Goal: Task Accomplishment & Management: Manage account settings

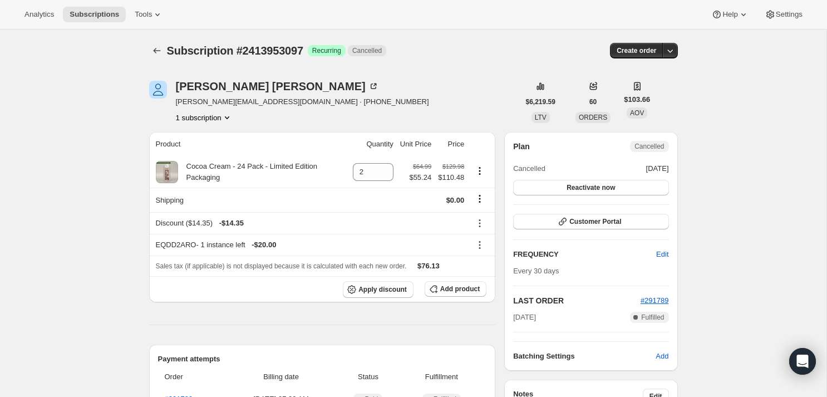
scroll to position [21, 0]
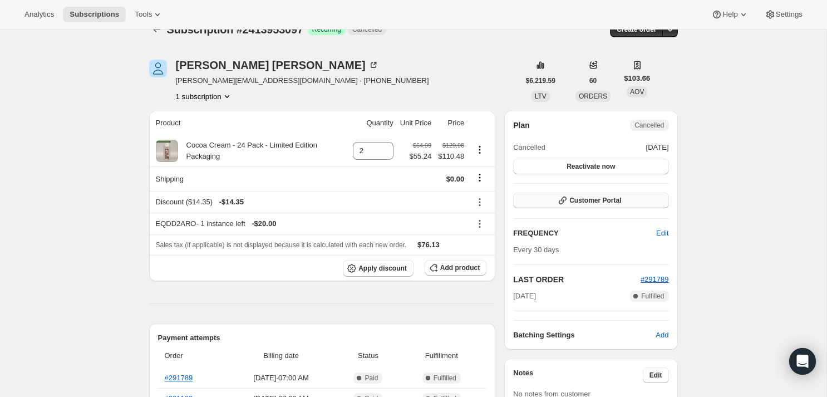
click at [627, 205] on button "Customer Portal" at bounding box center [590, 200] width 155 height 16
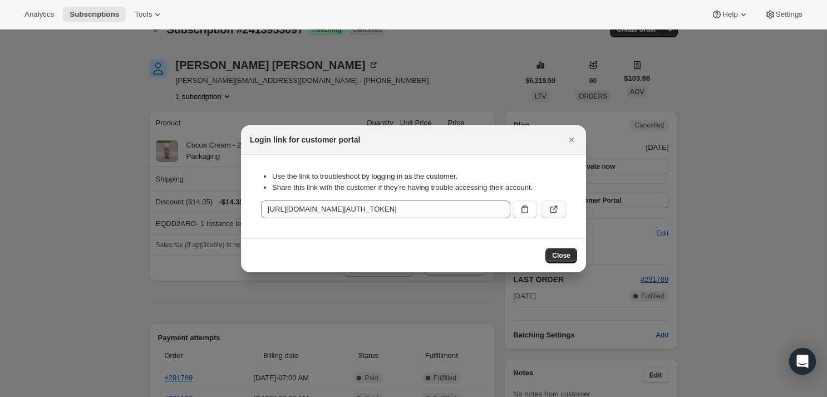
click at [552, 215] on button ":rbu:" at bounding box center [553, 209] width 24 height 18
click at [560, 128] on div "Login link for customer portal" at bounding box center [413, 139] width 345 height 29
click at [571, 143] on icon "Close" at bounding box center [571, 139] width 11 height 11
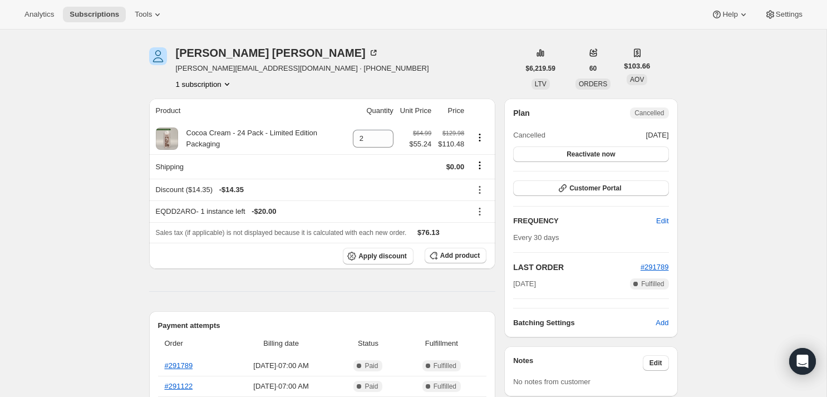
scroll to position [42, 0]
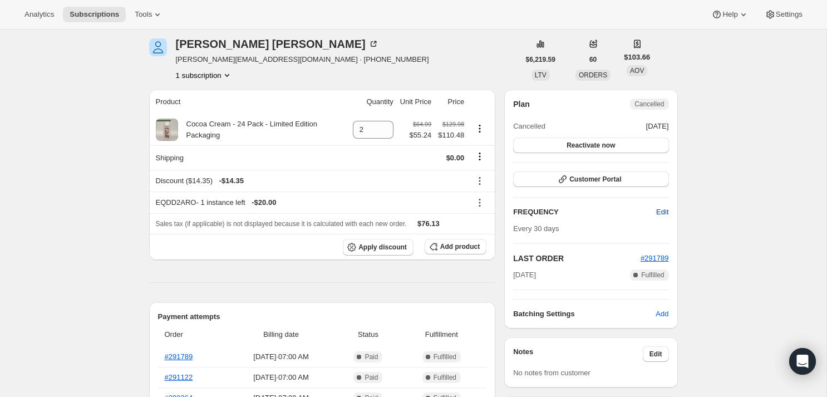
click at [660, 210] on span "Edit" at bounding box center [662, 211] width 12 height 11
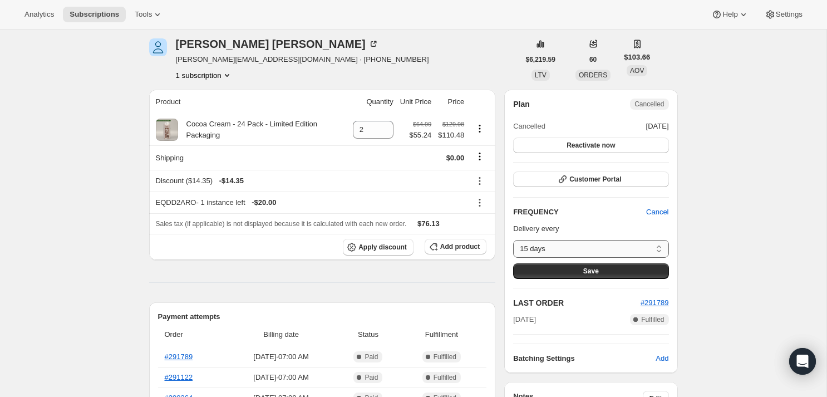
click at [651, 240] on select "15 days 30 days 60 days Custom..." at bounding box center [590, 249] width 155 height 18
drag, startPoint x: 253, startPoint y: 48, endPoint x: 177, endPoint y: 47, distance: 75.1
click at [177, 47] on div "[PERSON_NAME]" at bounding box center [277, 43] width 203 height 11
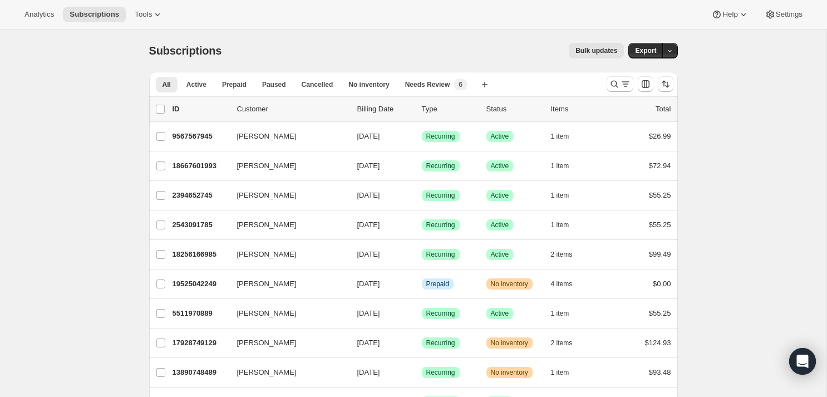
click at [618, 73] on div at bounding box center [640, 84] width 76 height 22
click at [618, 78] on button "Search and filter results" at bounding box center [619, 84] width 27 height 16
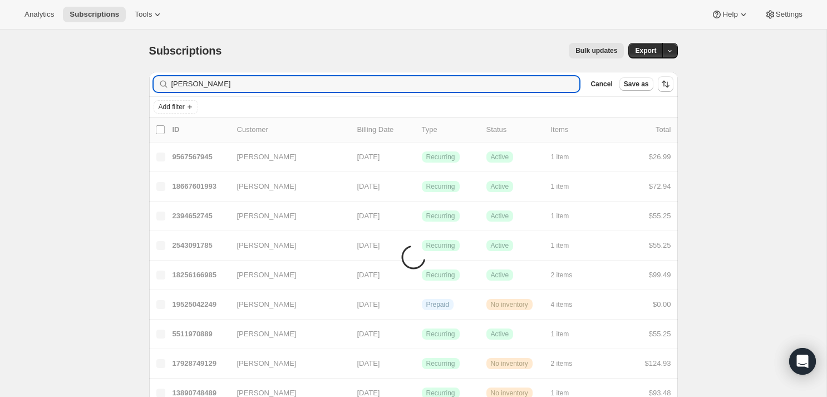
type input "Nicole Henson"
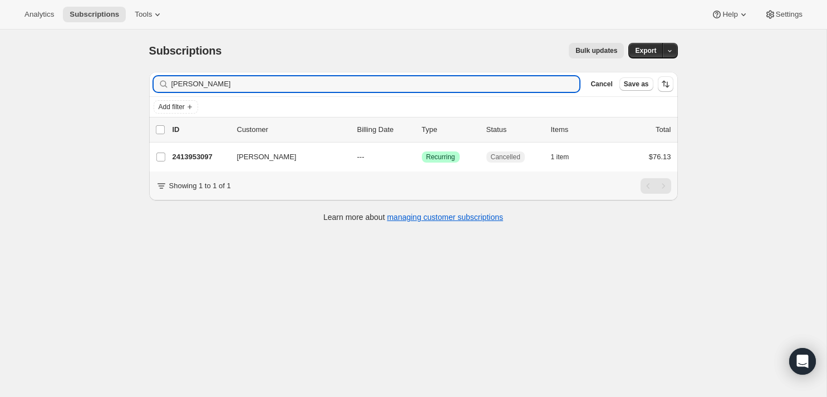
click at [750, 58] on div "Subscriptions. This page is ready Subscriptions Bulk updates More actions Bulk …" at bounding box center [413, 227] width 826 height 397
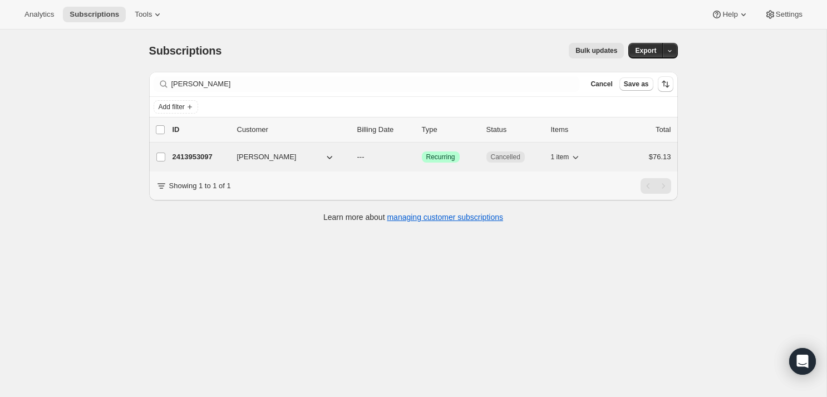
click at [323, 151] on button "Nicole Henson" at bounding box center [285, 157] width 111 height 18
click at [329, 154] on icon "button" at bounding box center [329, 156] width 11 height 11
click at [328, 159] on icon "button" at bounding box center [329, 156] width 11 height 11
click at [270, 154] on span "Nicole Henson" at bounding box center [267, 156] width 60 height 11
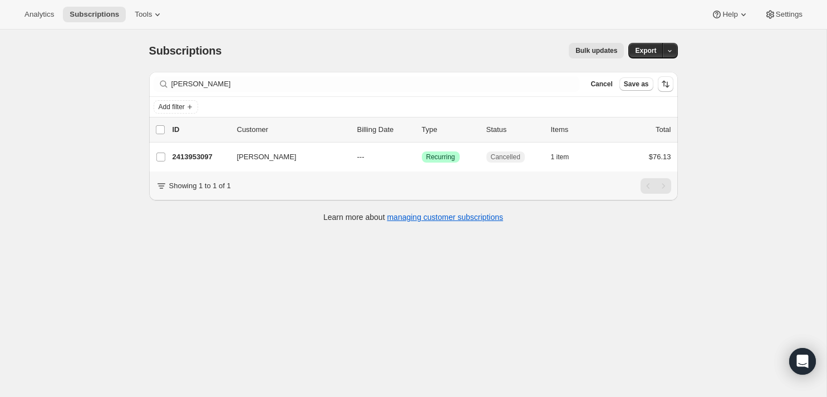
click at [723, 185] on div "Subscriptions. This page is ready Subscriptions Bulk updates More actions Bulk …" at bounding box center [413, 227] width 826 height 397
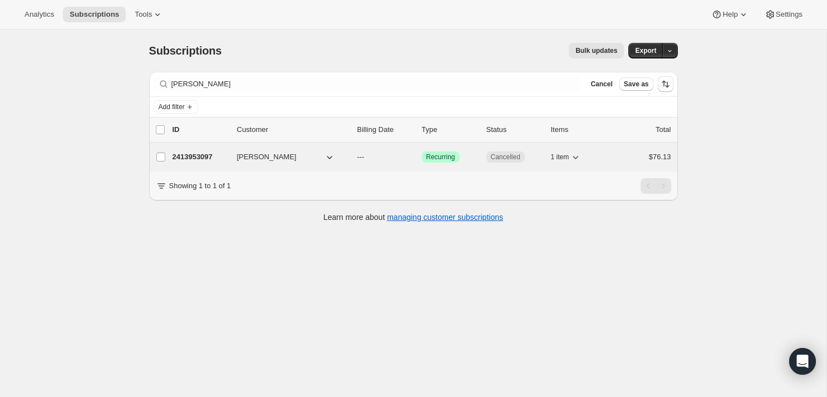
click at [388, 159] on p "---" at bounding box center [385, 156] width 56 height 11
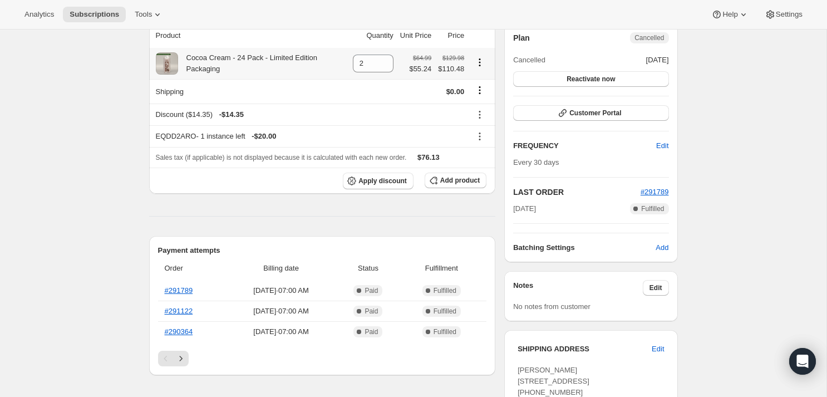
scroll to position [112, 0]
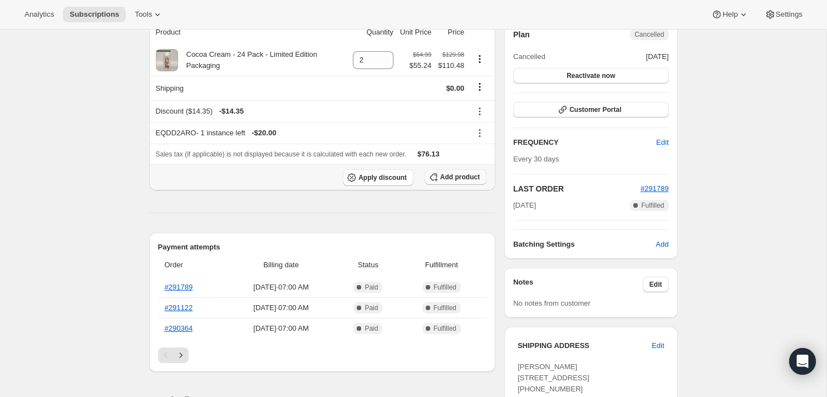
click at [475, 179] on span "Add product" at bounding box center [459, 176] width 39 height 9
click at [458, 182] on button "Add product" at bounding box center [455, 177] width 62 height 16
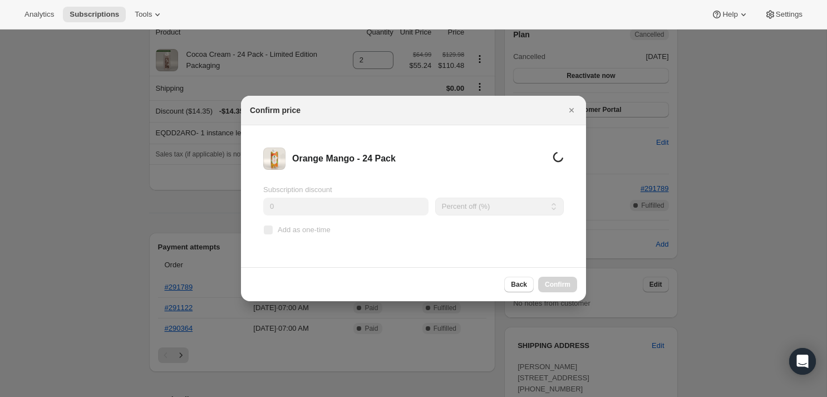
scroll to position [0, 0]
click at [476, 210] on select "Percent off (%) Amount off ($)" at bounding box center [502, 206] width 122 height 18
click at [441, 197] on select "Percent off (%) Amount off ($)" at bounding box center [502, 206] width 122 height 18
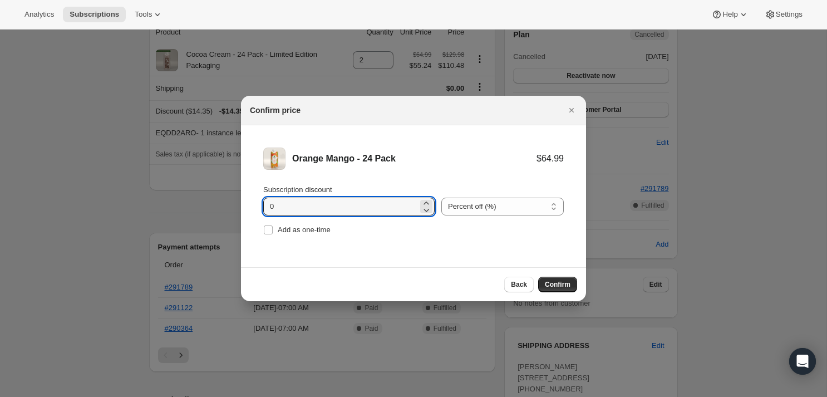
drag, startPoint x: 349, startPoint y: 208, endPoint x: 244, endPoint y: 207, distance: 104.6
click at [244, 207] on li "Orange Mango - 24 Pack $64.99 Subscription discount 0 Percent off (%) Amount of…" at bounding box center [413, 192] width 345 height 135
click at [328, 203] on input "10" at bounding box center [340, 206] width 155 height 18
type input "15"
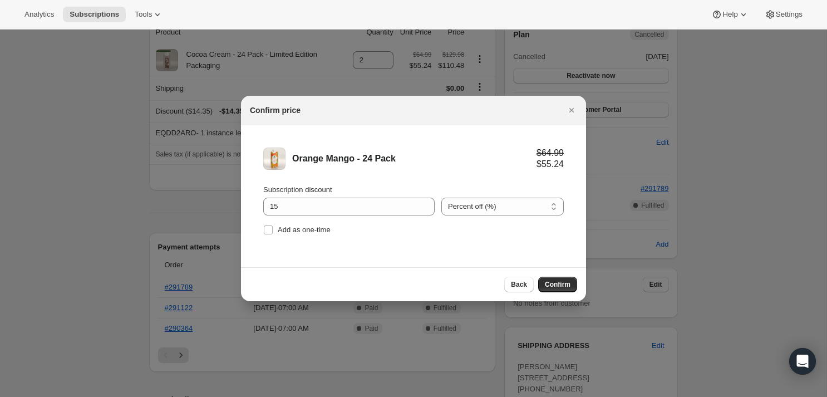
click at [394, 175] on li "Orange Mango - 24 Pack $64.99 $55.24 Subscription discount 15 Percent off (%) A…" at bounding box center [413, 192] width 345 height 135
click at [557, 288] on span "Confirm" at bounding box center [558, 284] width 26 height 9
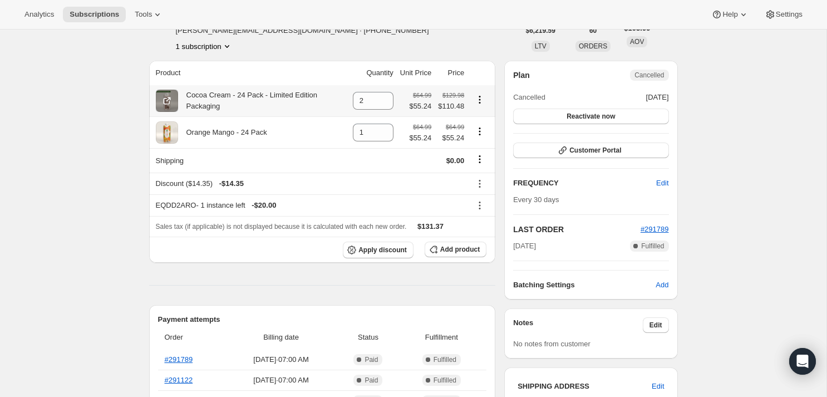
scroll to position [62, 0]
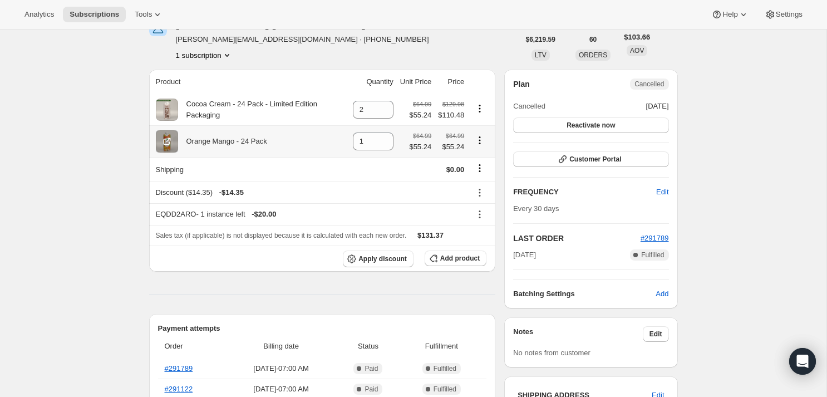
click at [483, 141] on icon "Product actions" at bounding box center [479, 140] width 11 height 11
click at [481, 139] on icon "Product actions" at bounding box center [479, 140] width 11 height 11
click at [483, 164] on span "Remove" at bounding box center [471, 162] width 27 height 8
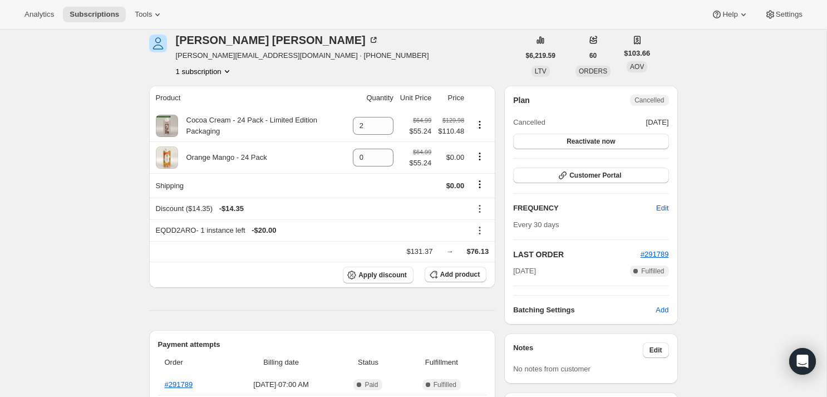
scroll to position [0, 0]
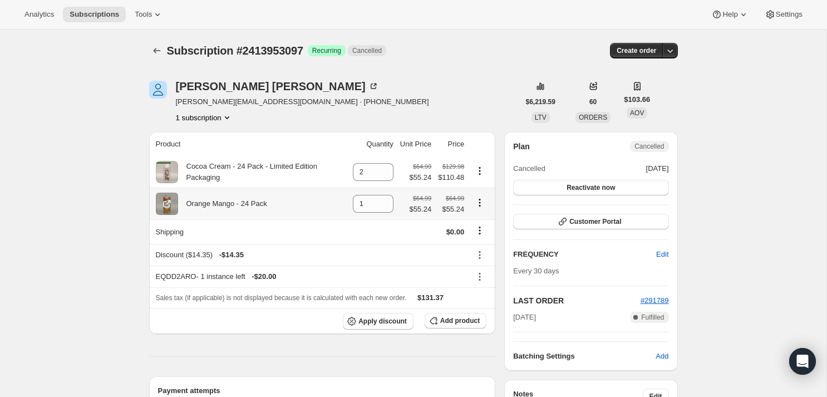
click at [475, 200] on icon "Product actions" at bounding box center [479, 202] width 11 height 11
click at [470, 230] on span "Remove" at bounding box center [479, 224] width 42 height 11
type input "0"
